Goal: Transaction & Acquisition: Purchase product/service

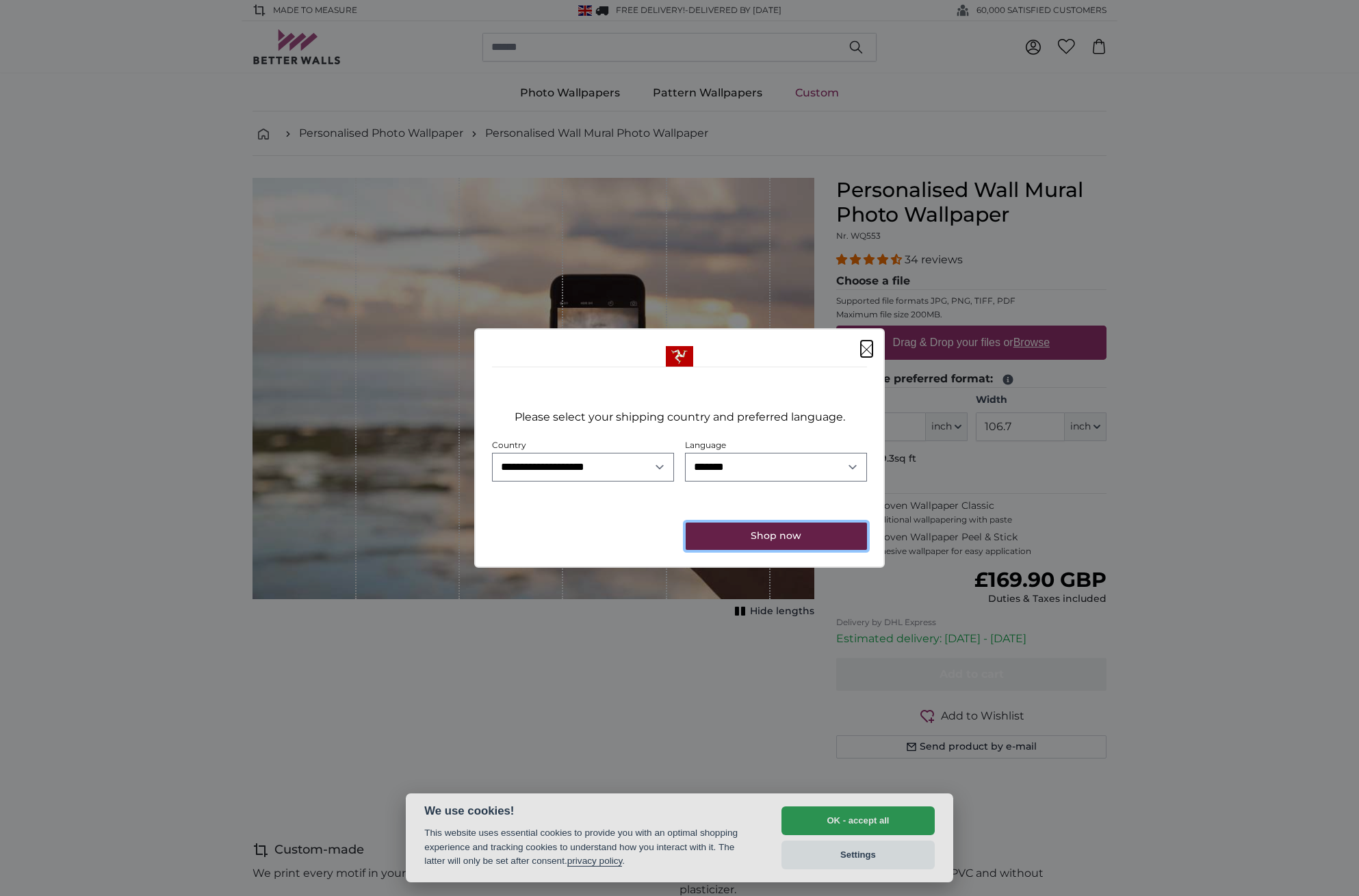
click at [775, 541] on button "Shop now" at bounding box center [776, 536] width 181 height 27
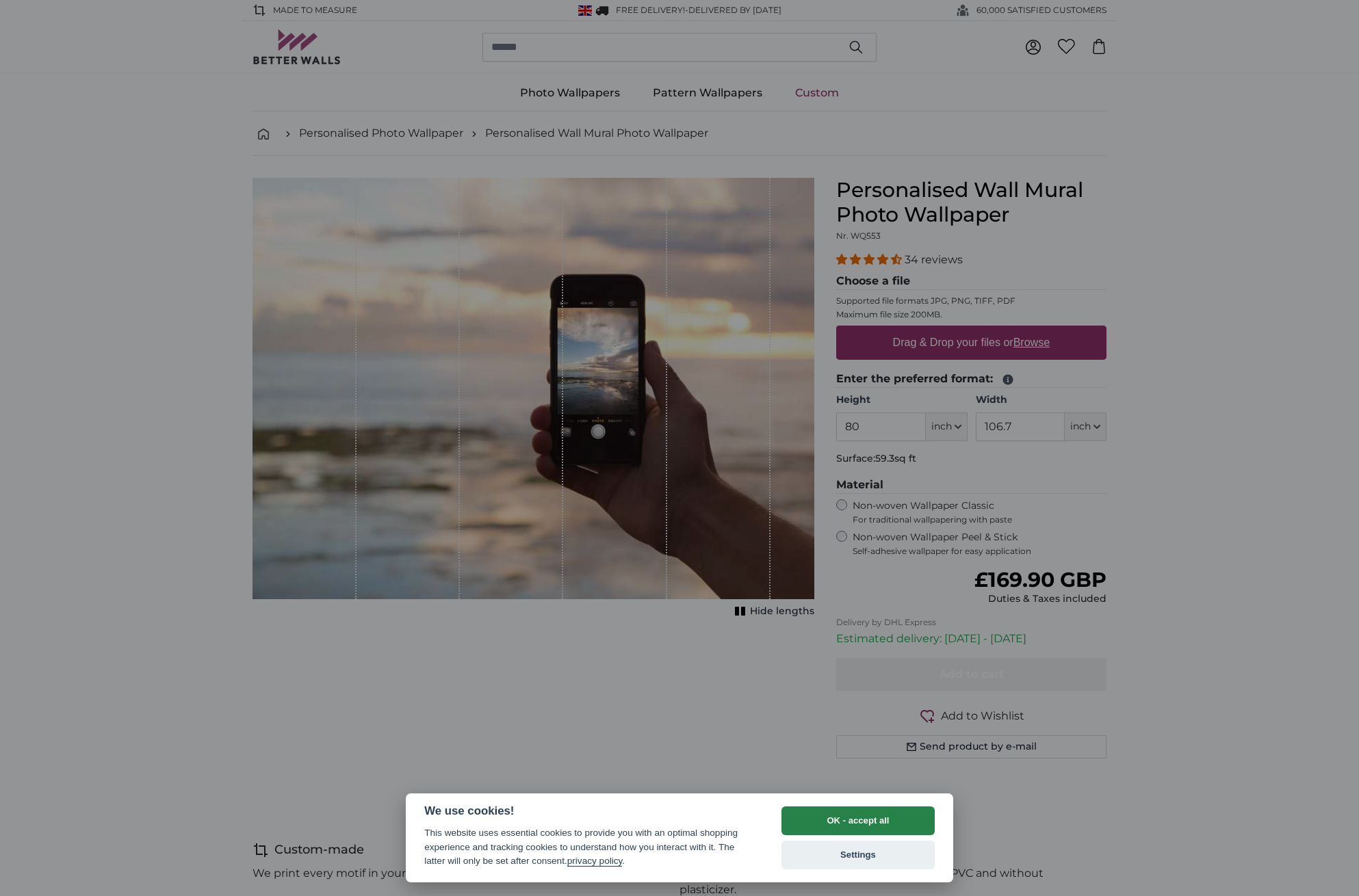
click at [866, 818] on button "OK - accept all" at bounding box center [858, 821] width 153 height 29
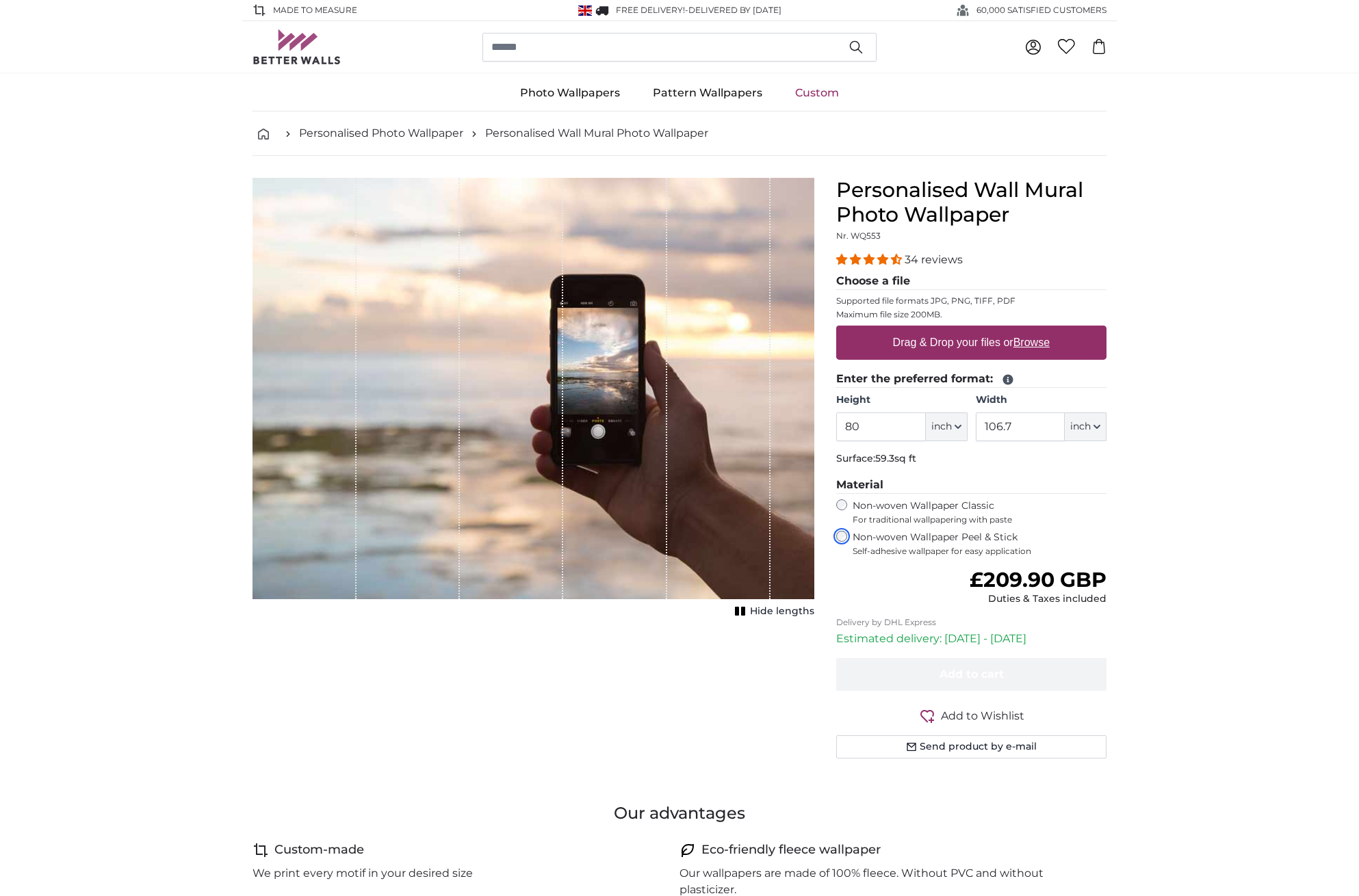
scroll to position [24, 0]
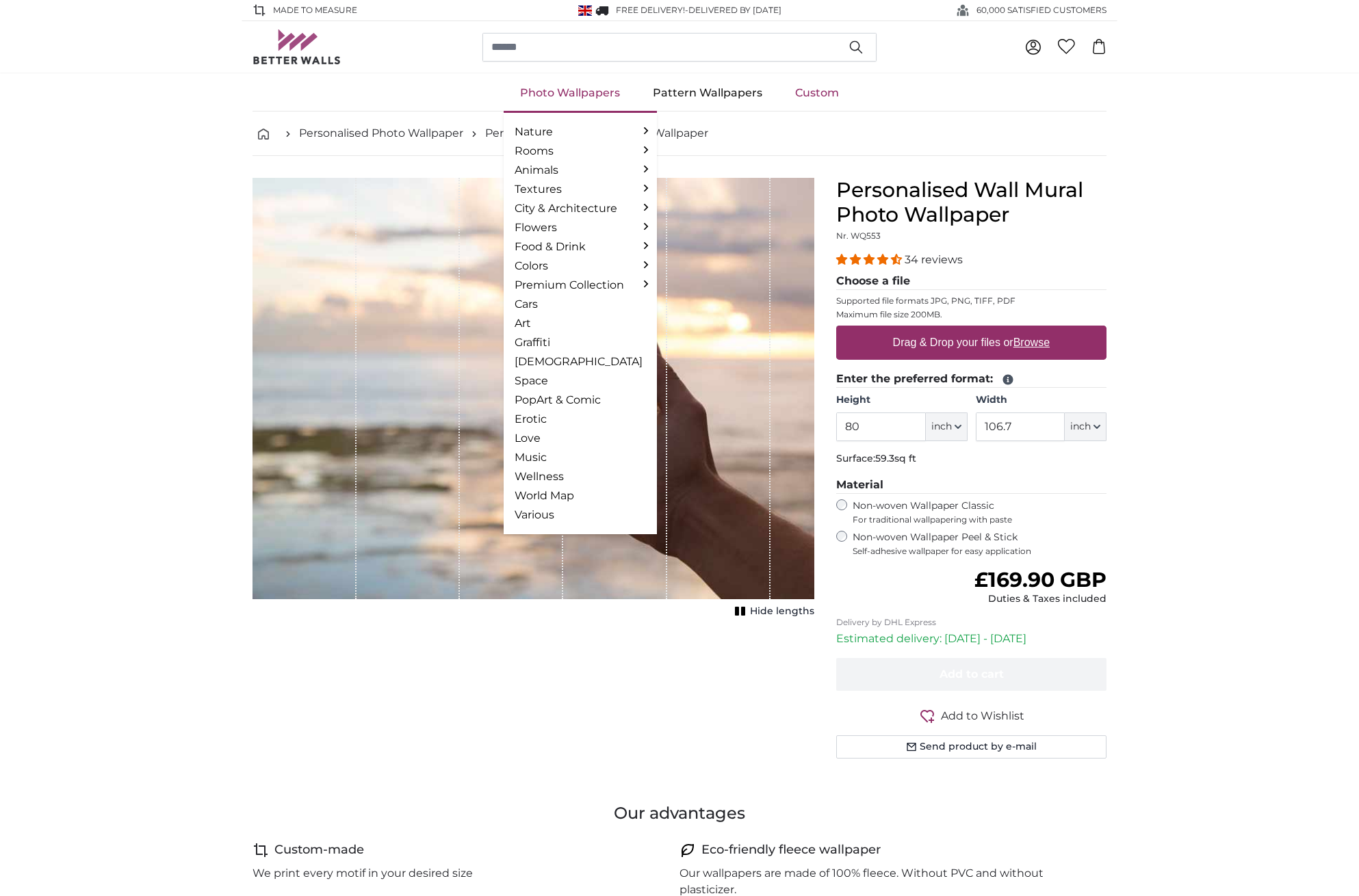
click at [561, 89] on link "Photo Wallpapers" at bounding box center [570, 93] width 133 height 36
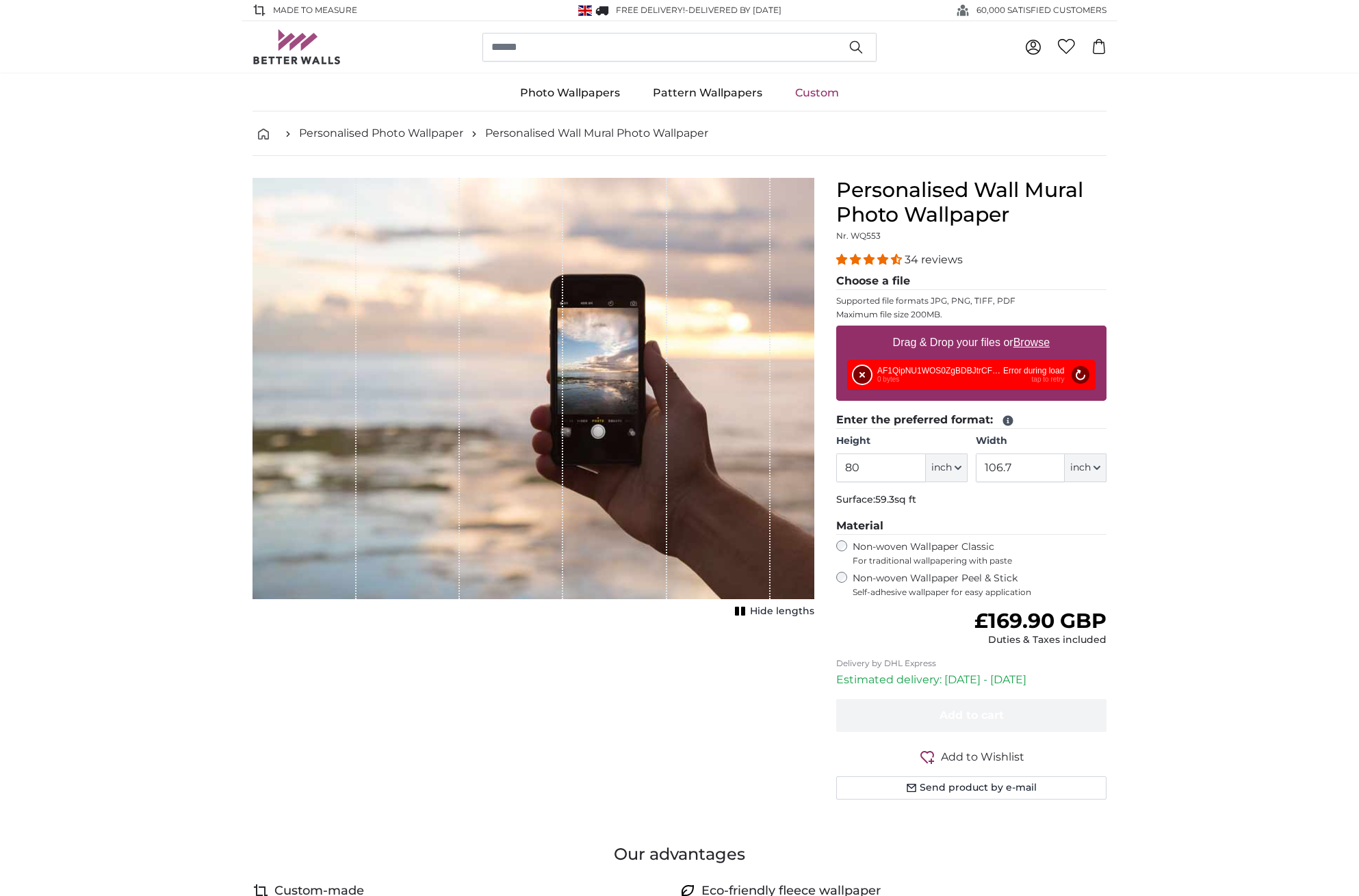
click at [862, 373] on button "Remove" at bounding box center [862, 374] width 18 height 18
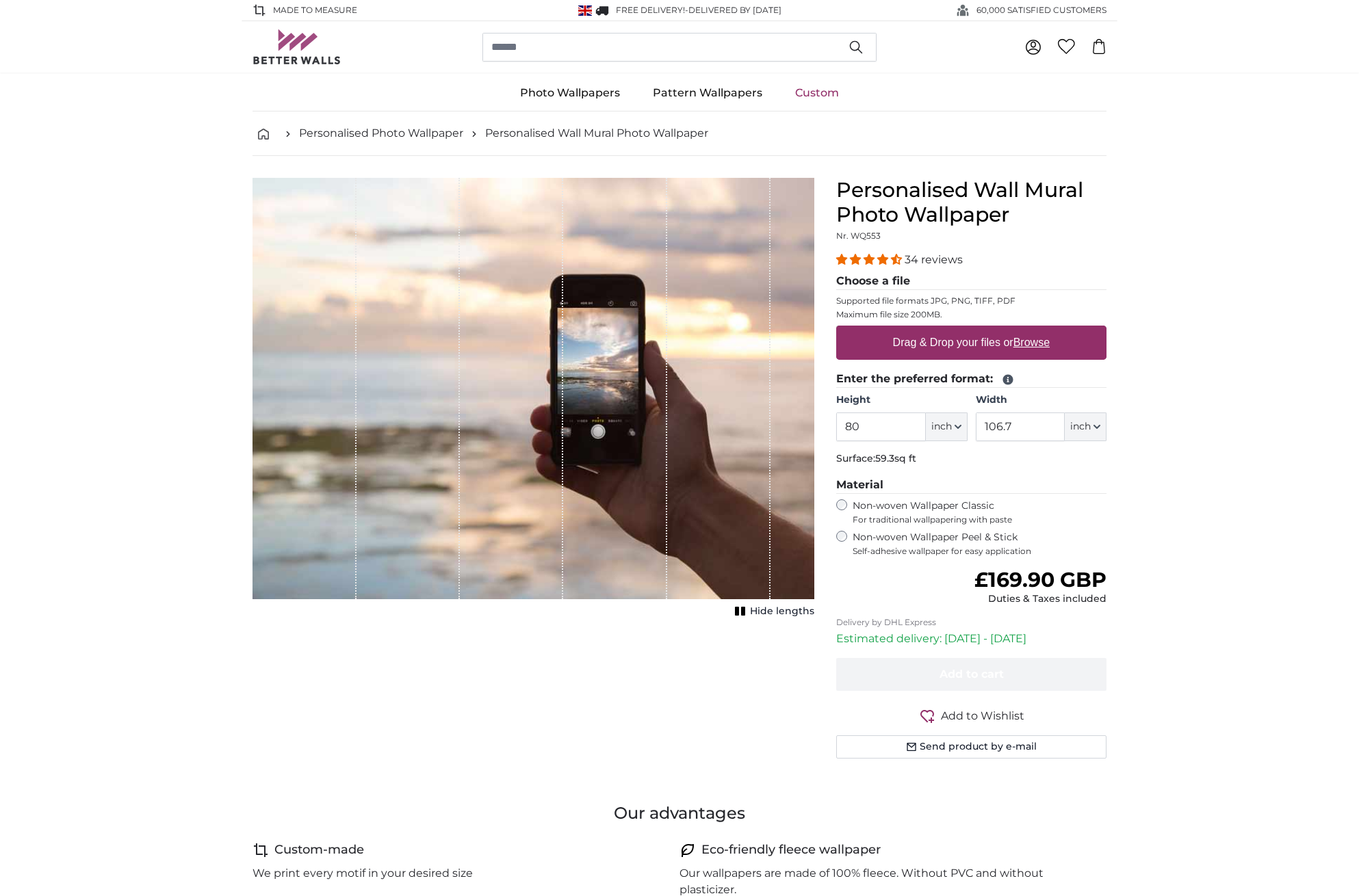
click at [1038, 344] on u "Browse" at bounding box center [1031, 342] width 37 height 11
click at [1038, 330] on input "Drag & Drop your files or Browse" at bounding box center [970, 327] width 270 height 4
type input "**********"
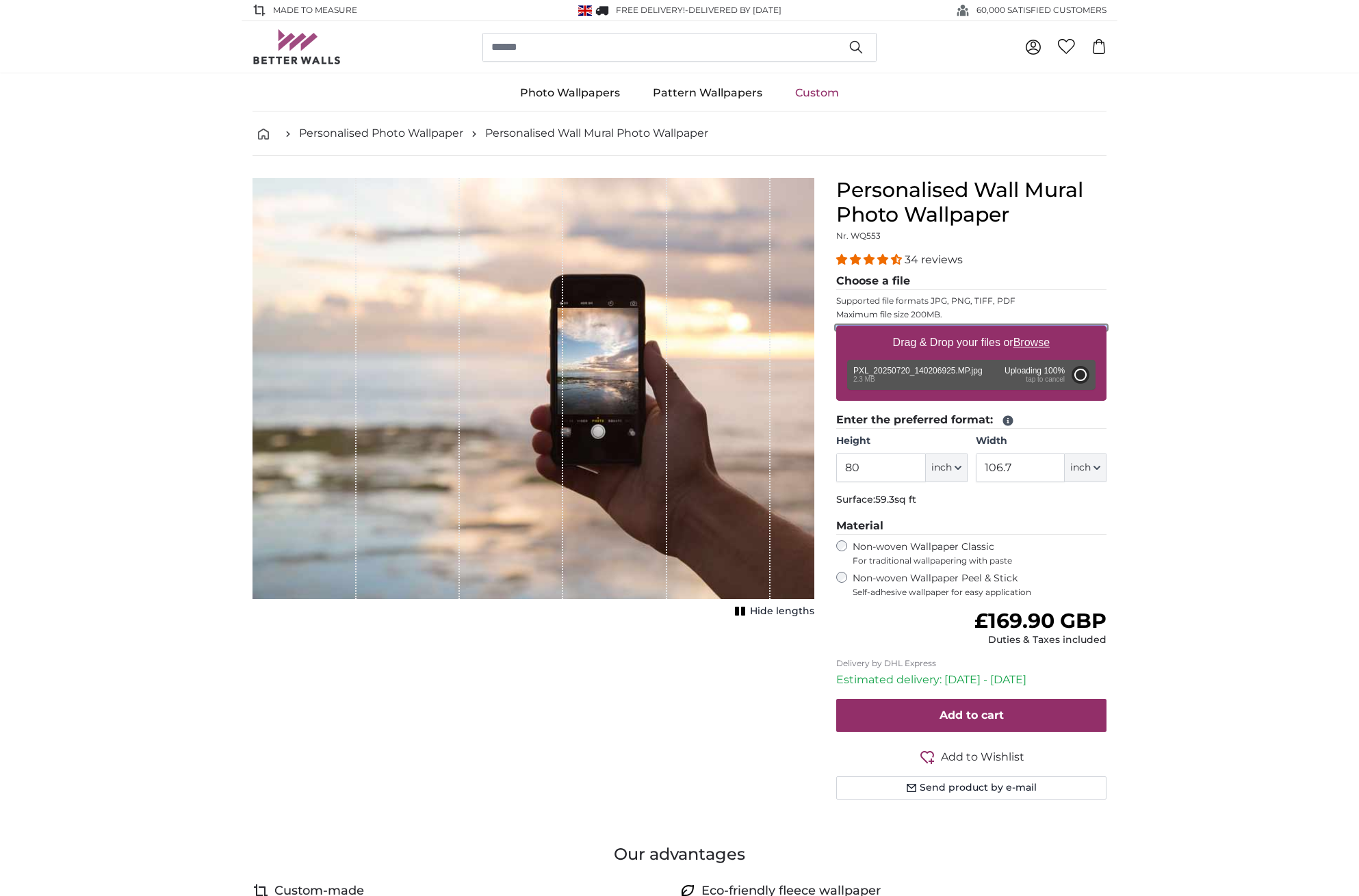
type input "62.4"
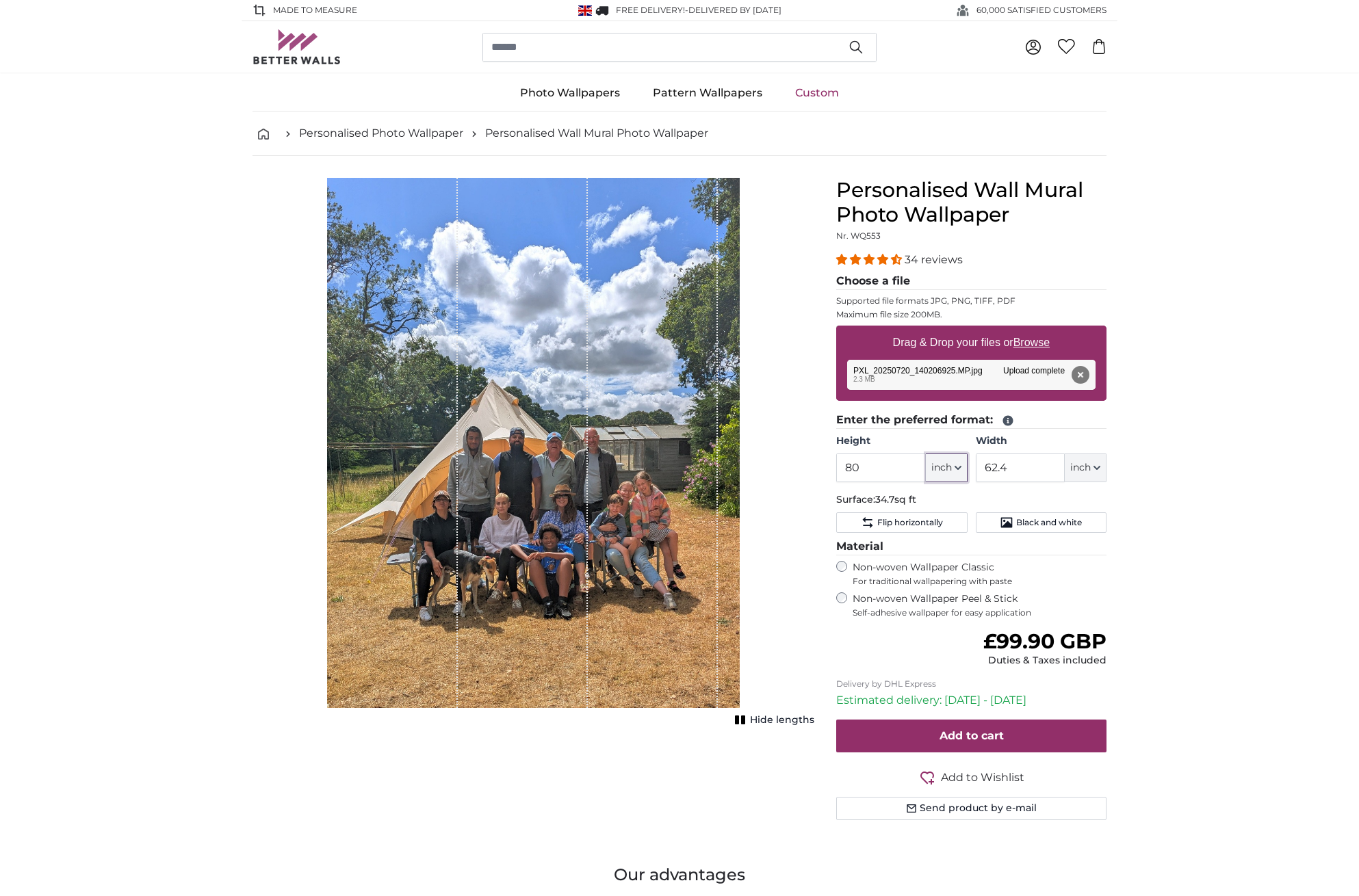
click at [959, 468] on icon "button" at bounding box center [958, 468] width 5 height 3
drag, startPoint x: 562, startPoint y: 708, endPoint x: 567, endPoint y: 630, distance: 78.2
click at [567, 630] on div "Hide lengths" at bounding box center [532, 451] width 561 height 547
click at [958, 469] on icon "button" at bounding box center [958, 468] width 5 height 3
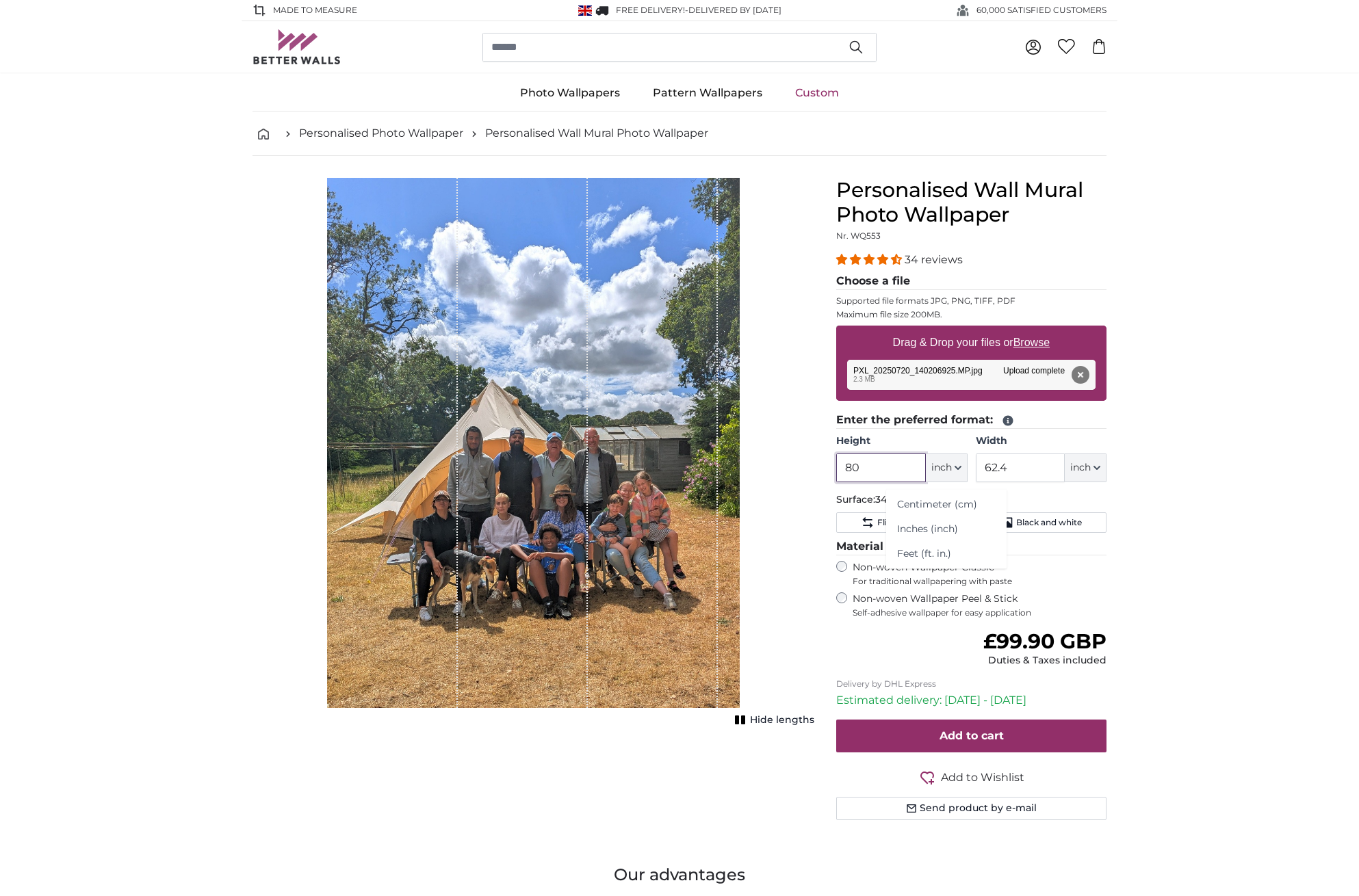
click at [871, 471] on input "80" at bounding box center [880, 468] width 89 height 29
type input "8"
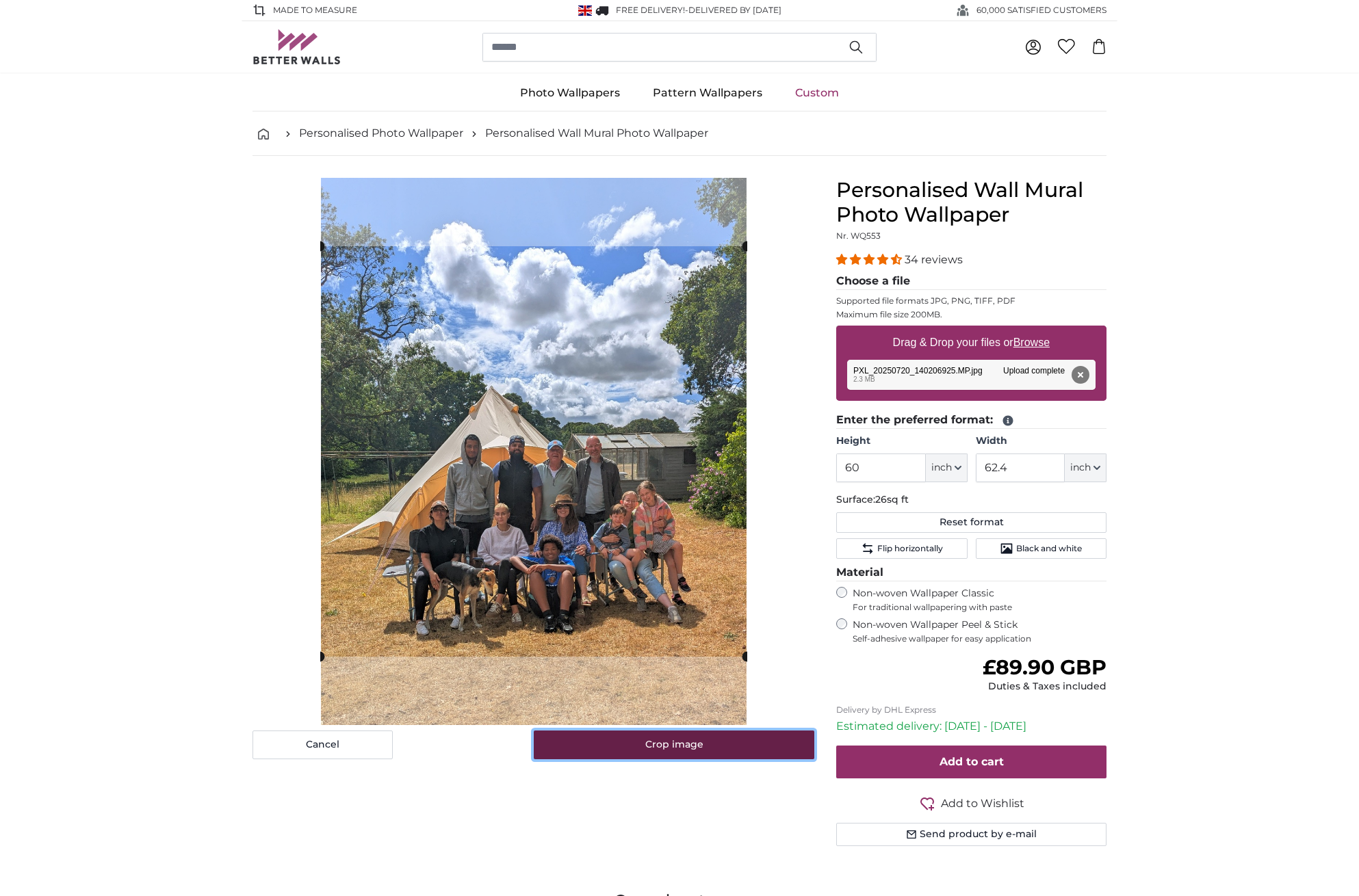
click at [672, 739] on button "Crop image" at bounding box center [673, 745] width 281 height 29
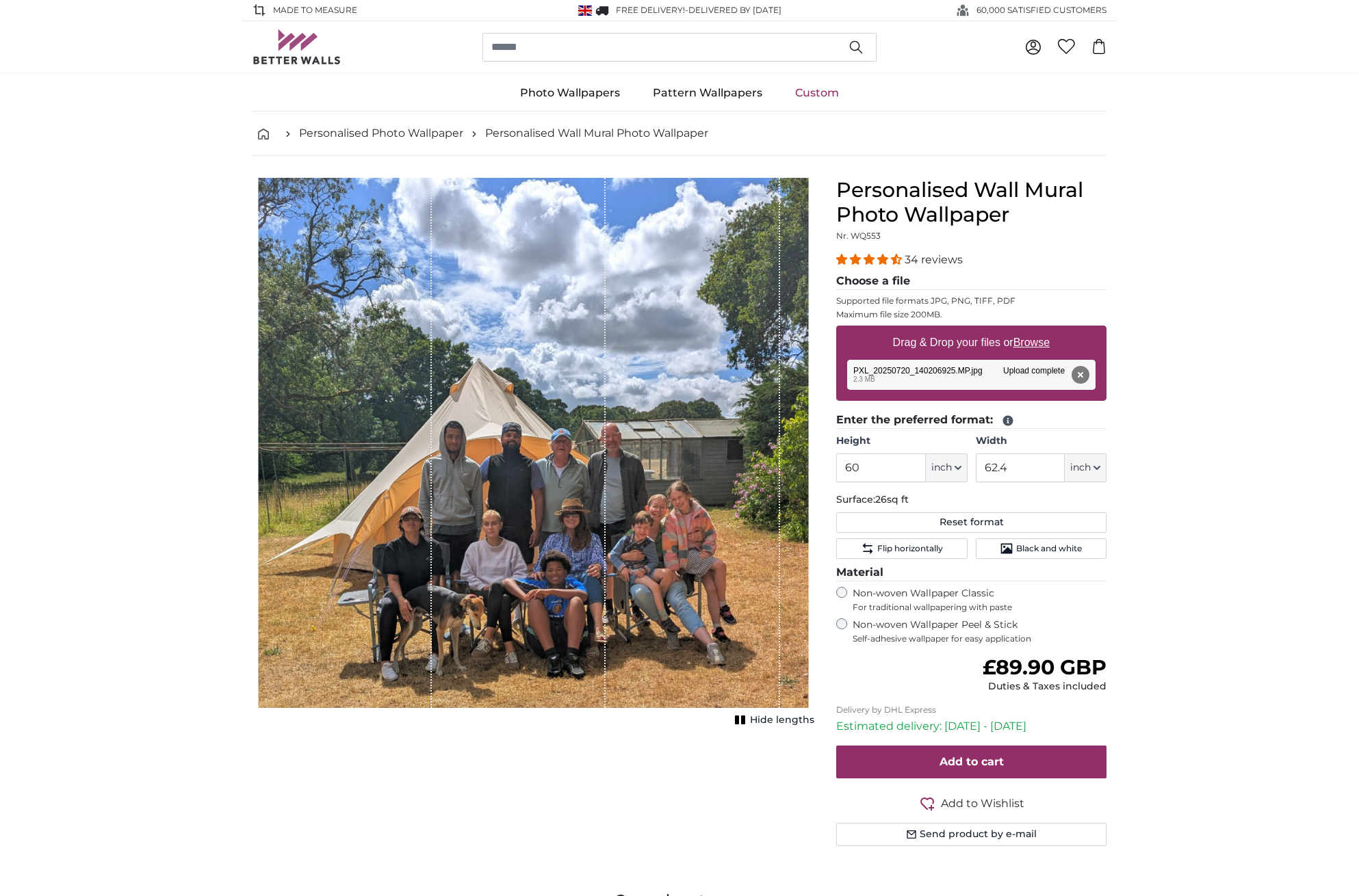
click at [595, 178] on div "1 of 1" at bounding box center [519, 443] width 174 height 530
click at [616, 526] on div "1 of 1" at bounding box center [692, 443] width 174 height 530
click at [532, 176] on product-detail "Cancel Crop image Hide lengths Personalised Wall Mural Photo Wallpaper Nr. WQ55…" at bounding box center [679, 517] width 875 height 723
click at [960, 466] on icon "button" at bounding box center [958, 468] width 5 height 3
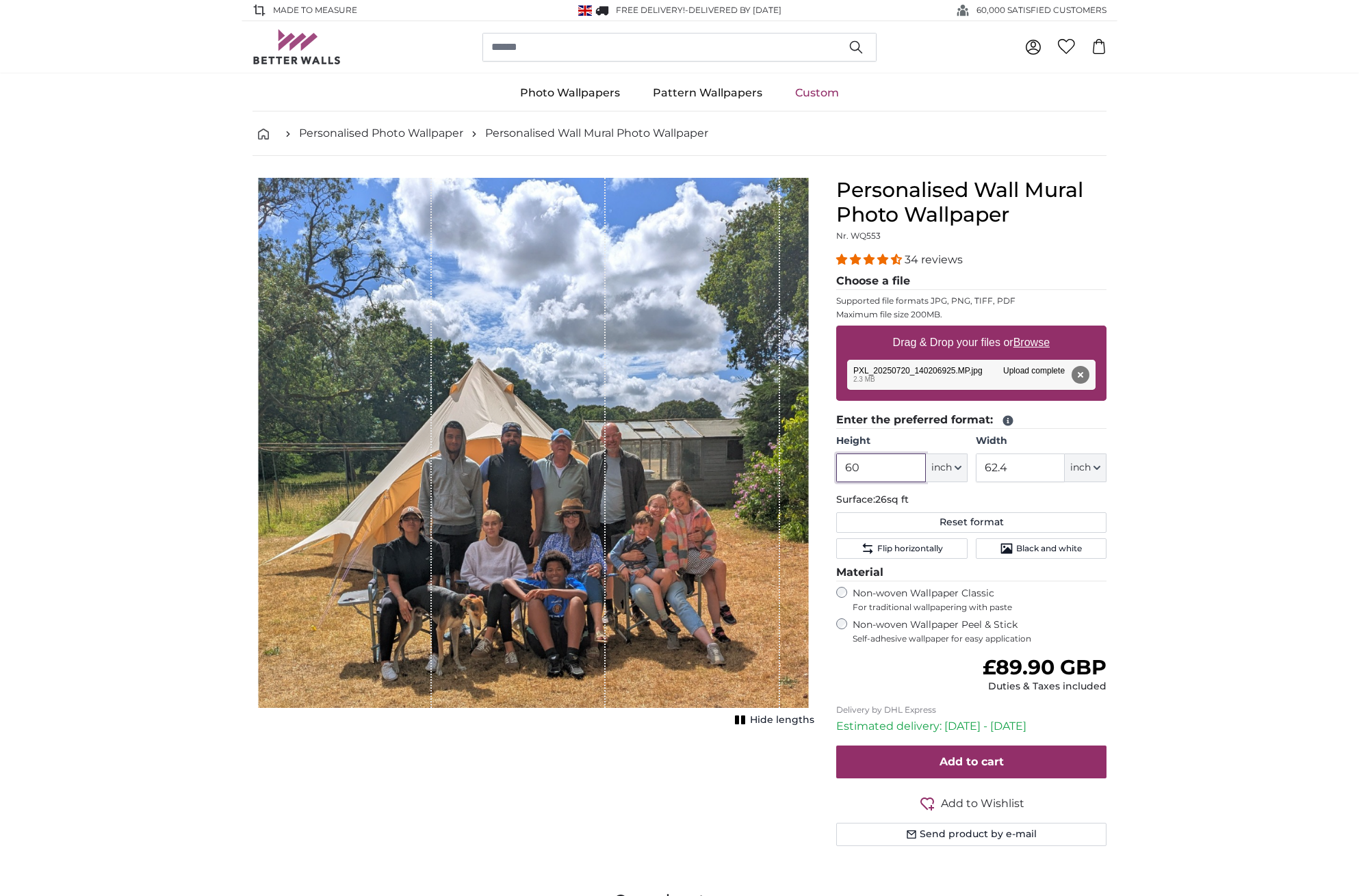
click at [869, 469] on input "60" at bounding box center [880, 468] width 89 height 29
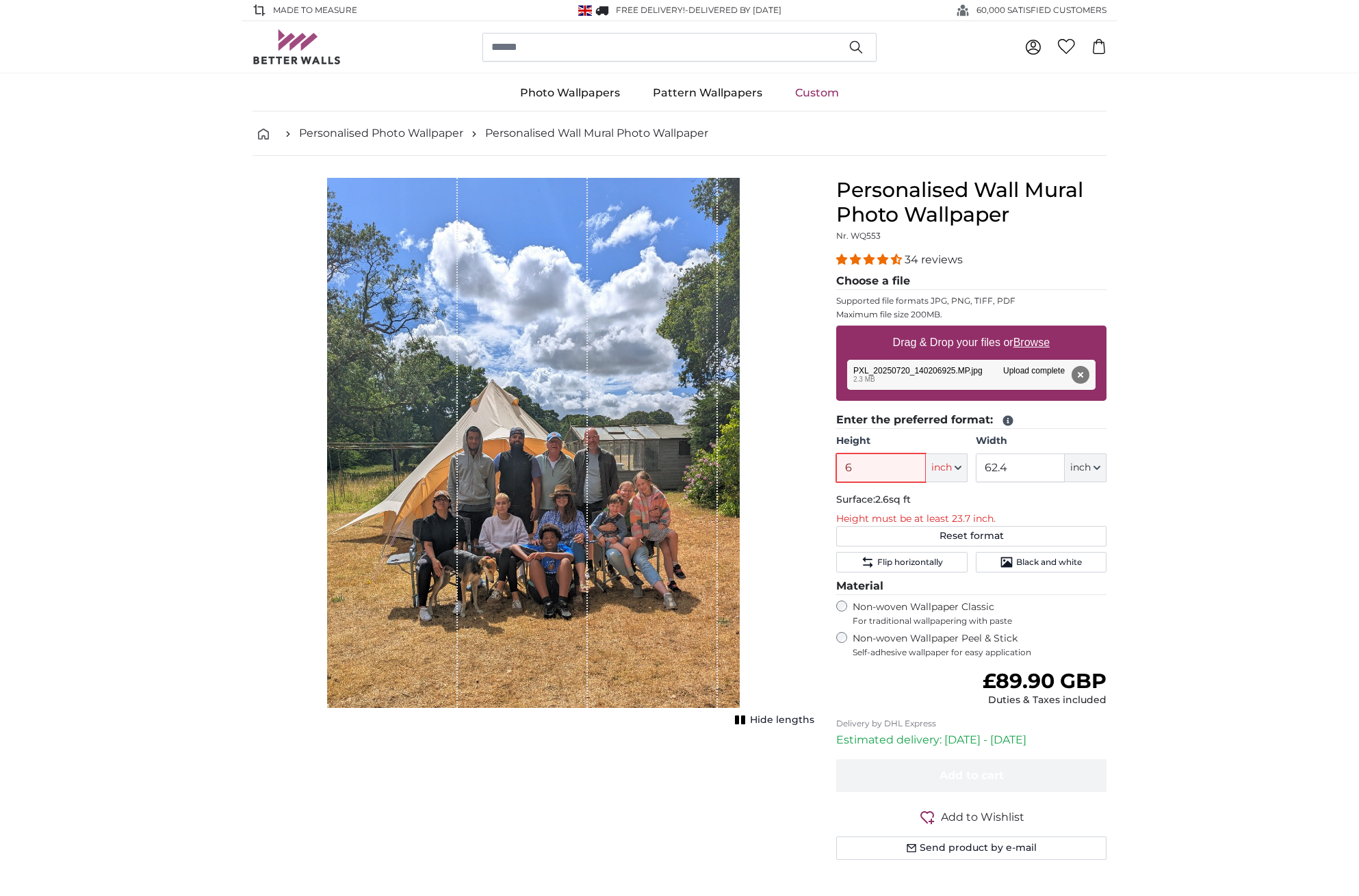
type input "62"
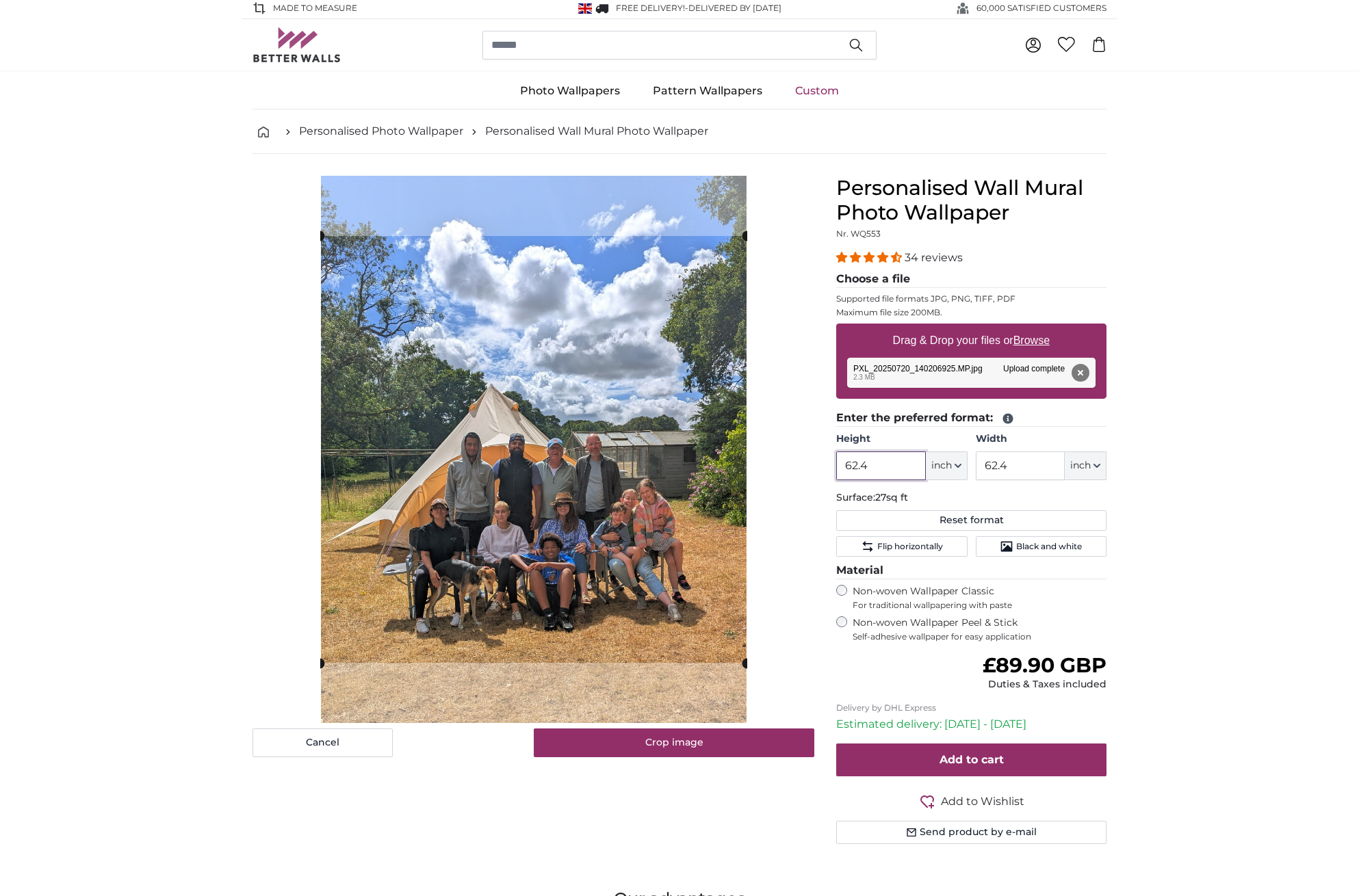
scroll to position [4, 0]
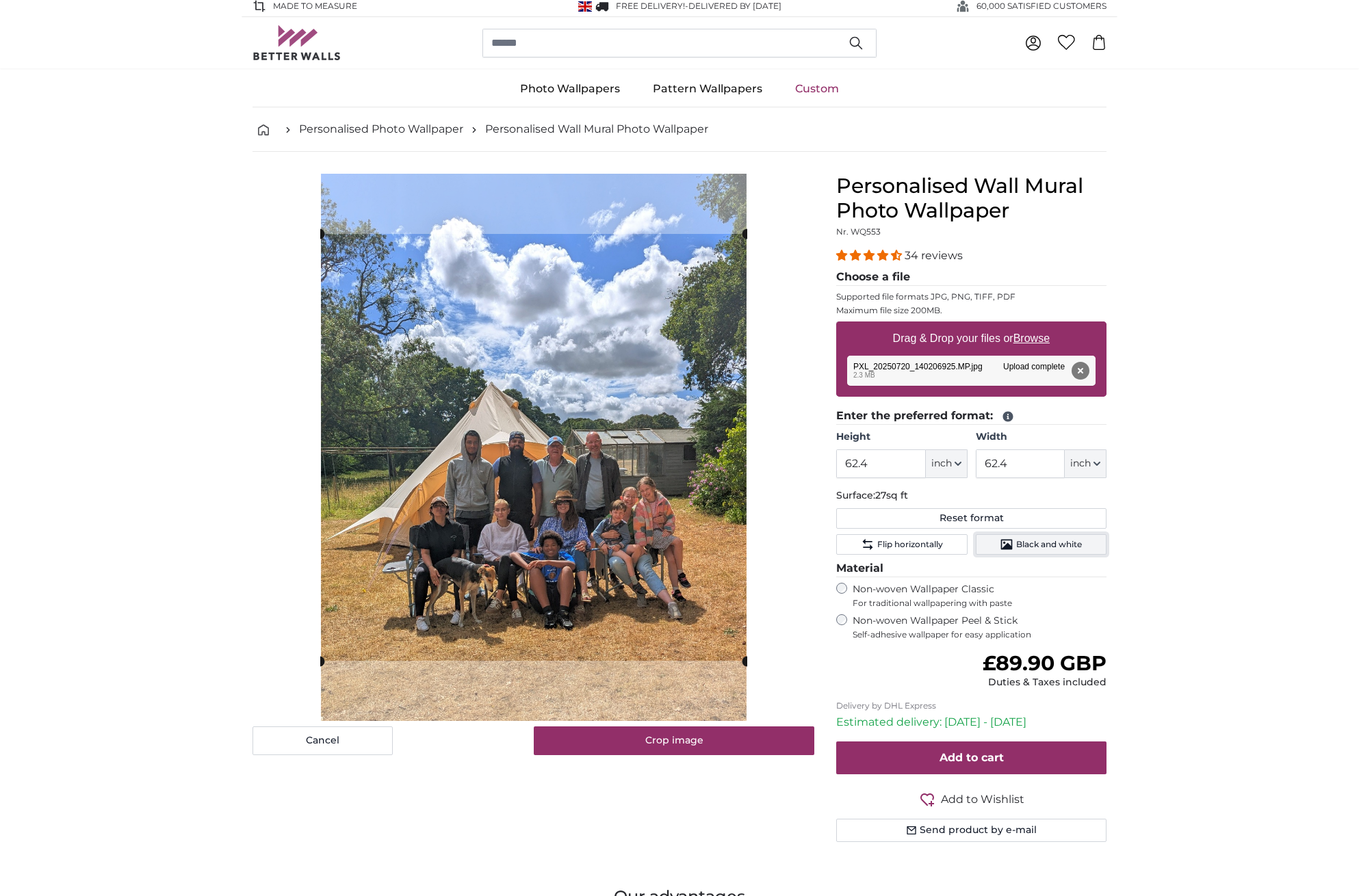
click at [1054, 547] on span "Black and white" at bounding box center [1049, 545] width 66 height 11
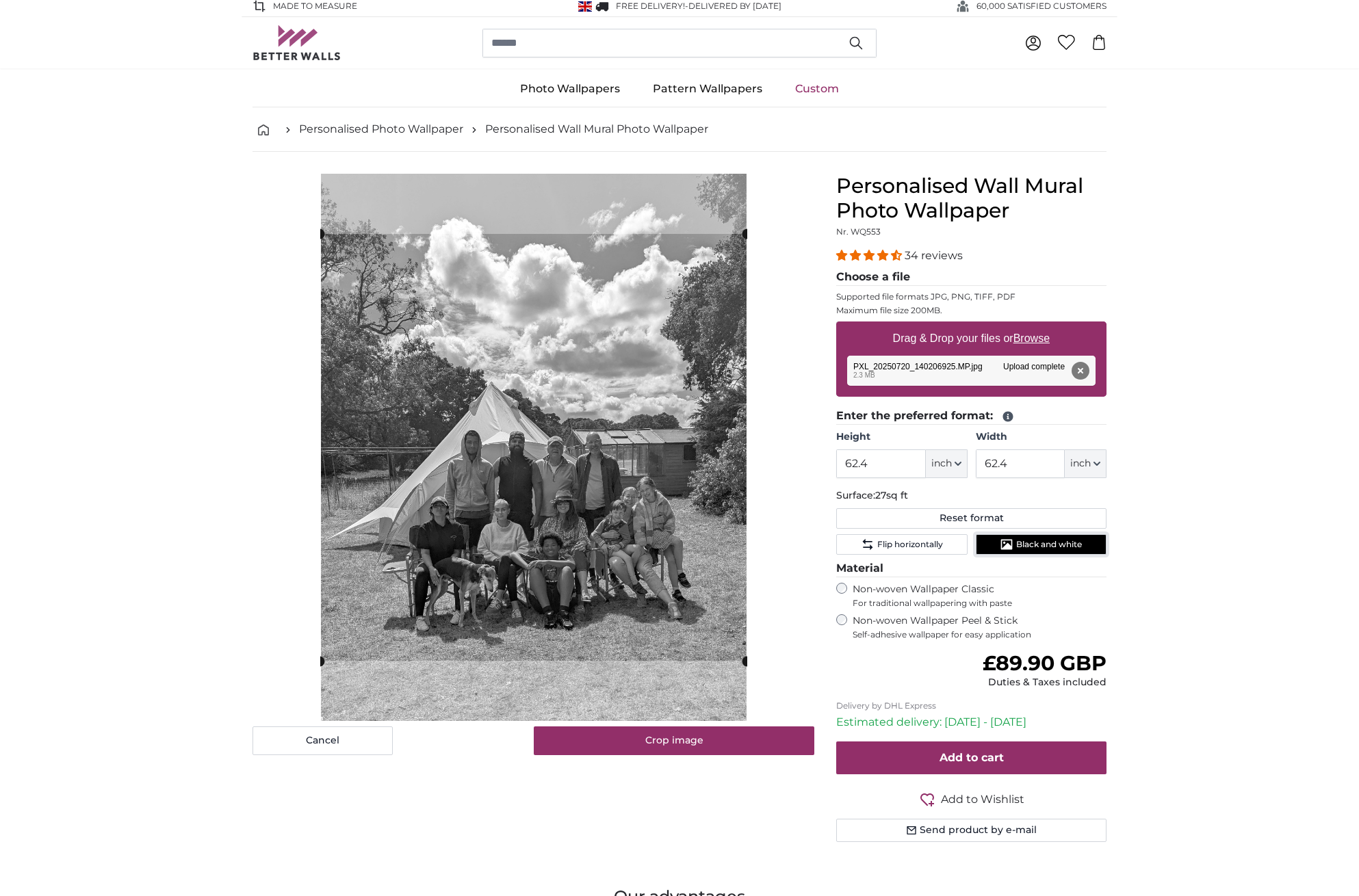
click at [1054, 546] on span "Black and white" at bounding box center [1049, 545] width 66 height 11
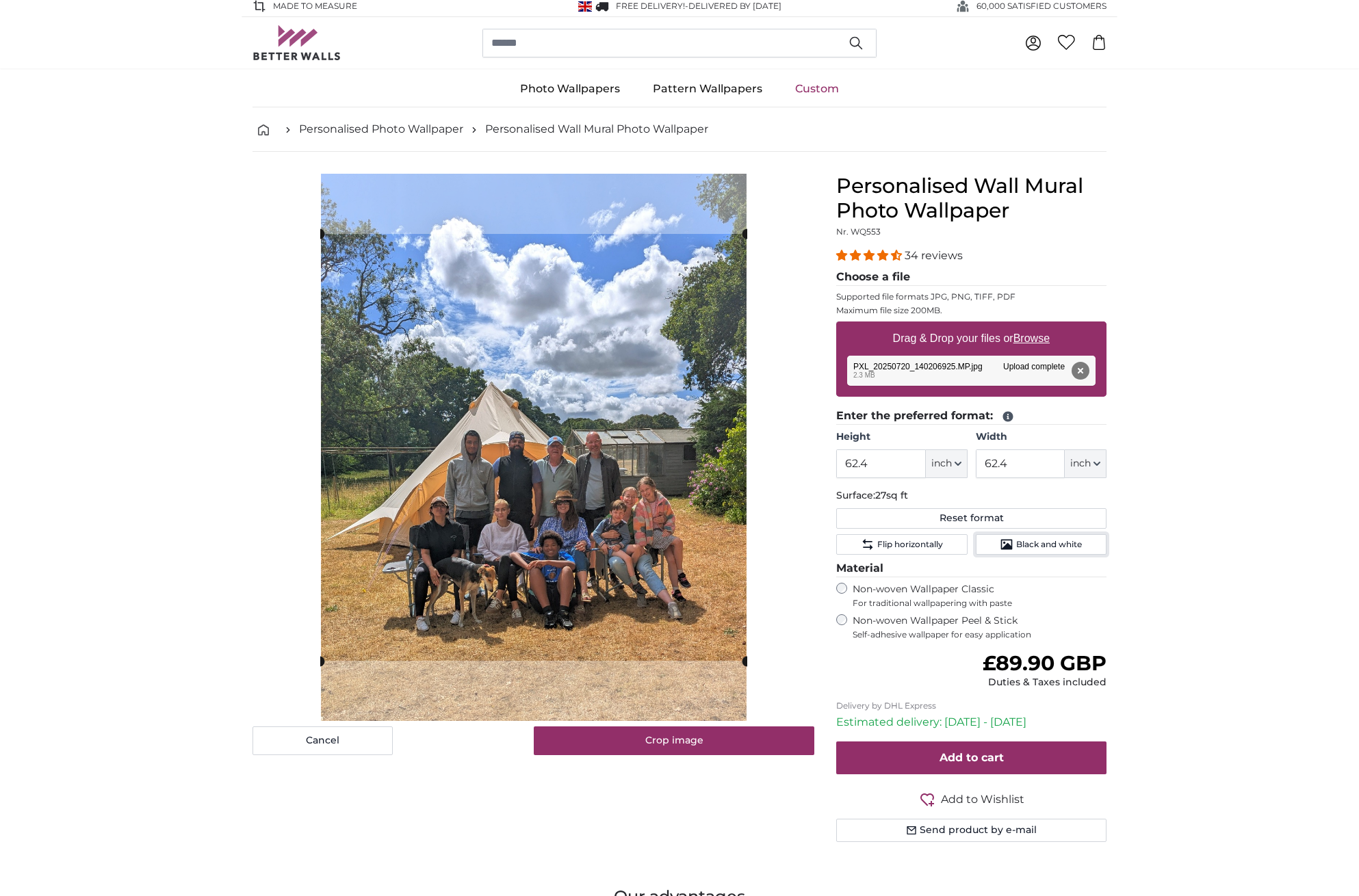
scroll to position [2, 0]
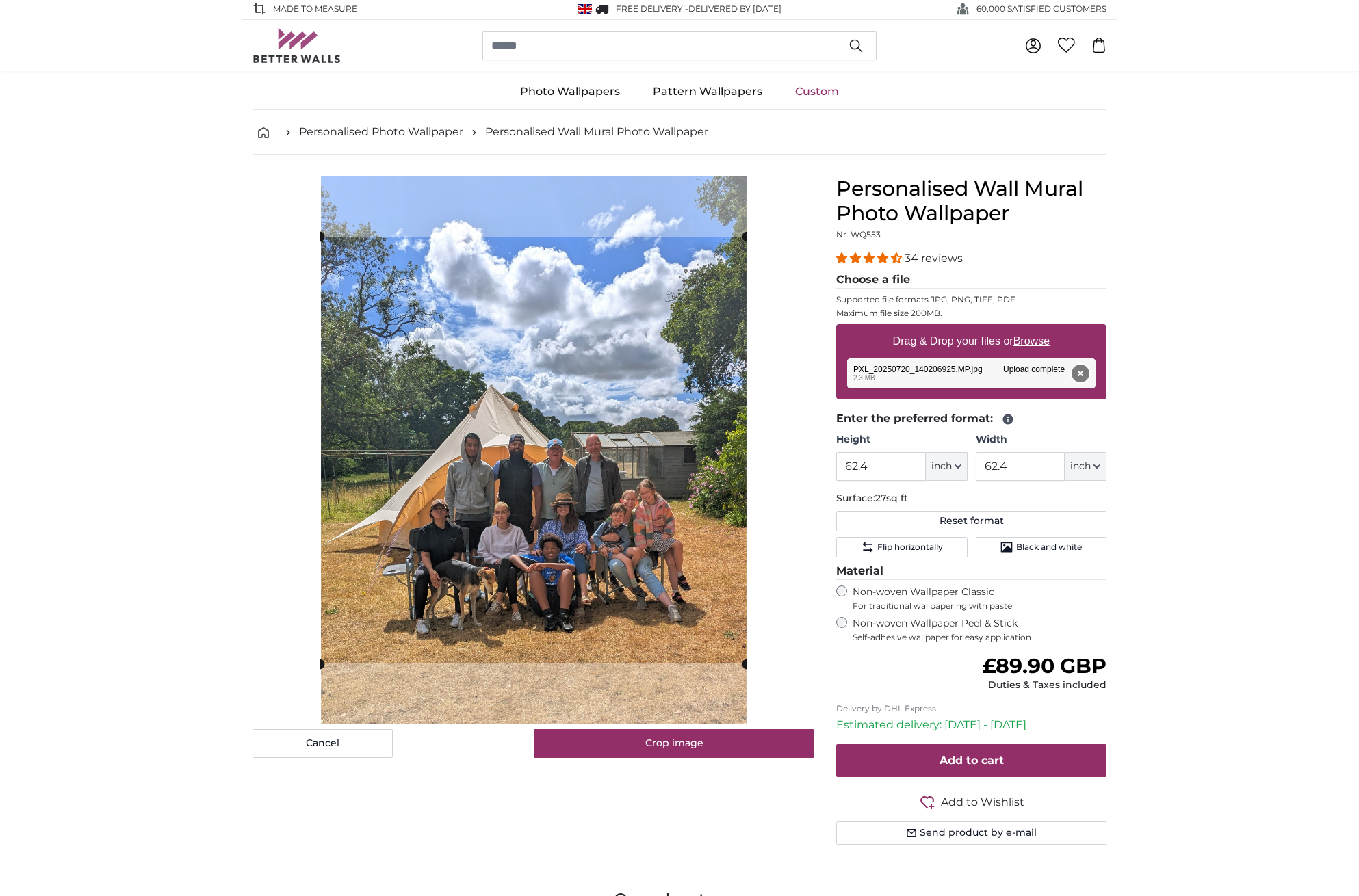
click at [1079, 372] on button "Remove" at bounding box center [1079, 373] width 18 height 18
type input "60"
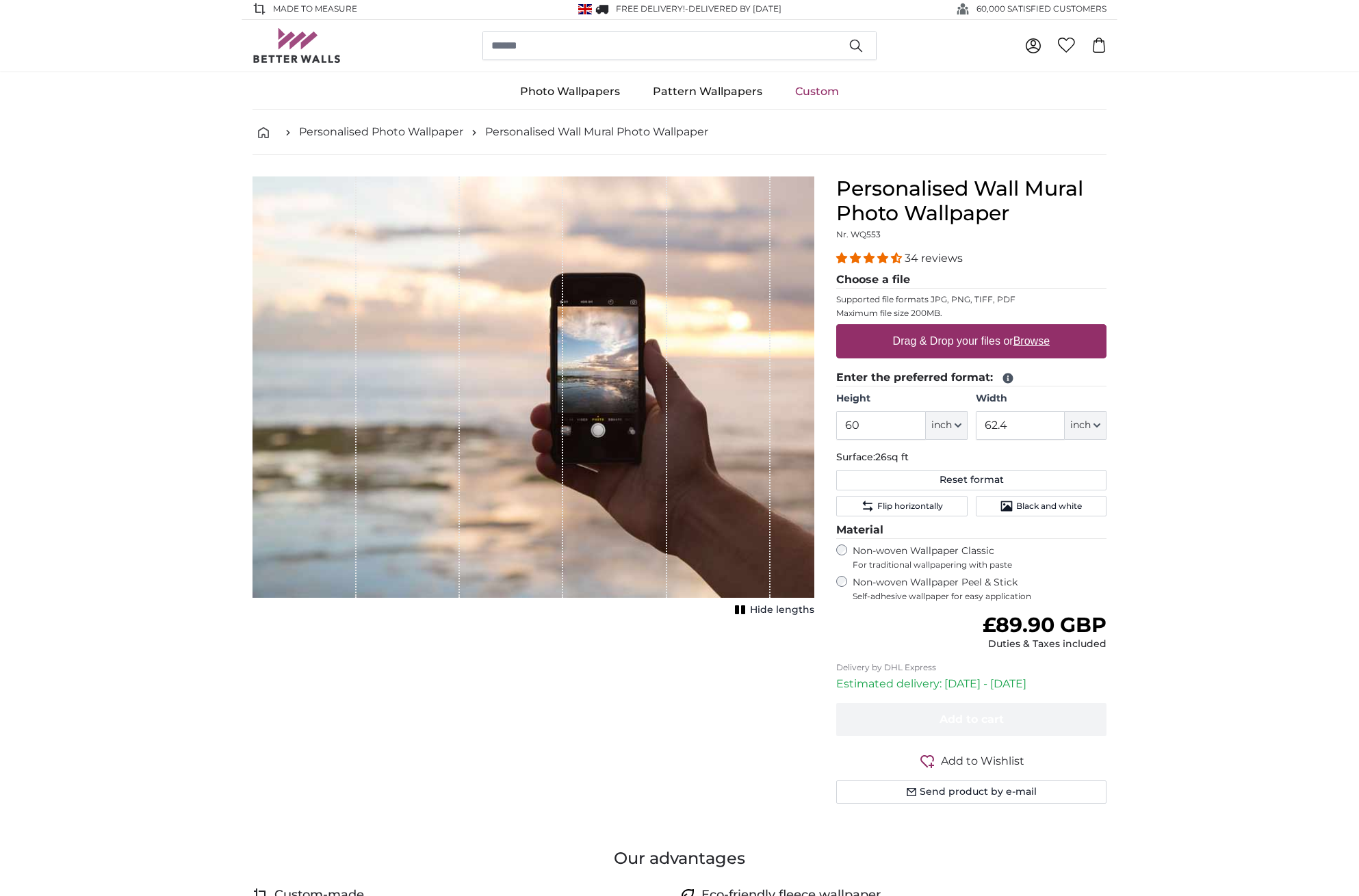
scroll to position [0, 0]
